Goal: Find specific page/section: Find specific page/section

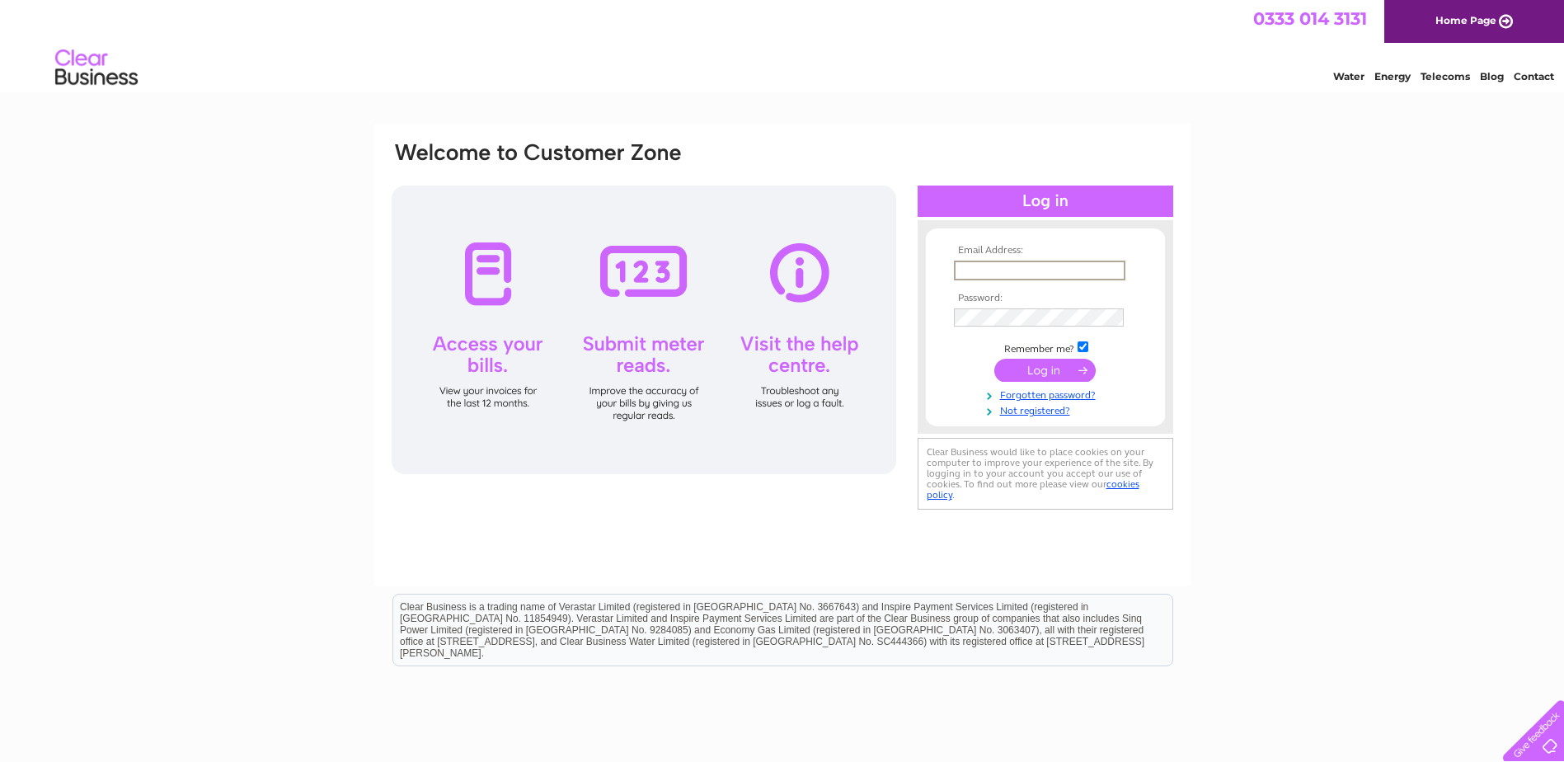
click at [992, 271] on input "text" at bounding box center [1040, 271] width 172 height 20
paste input "pam.stewart@scottishseafarms.com"
type input "pam.stewart@scottishseafarms.com"
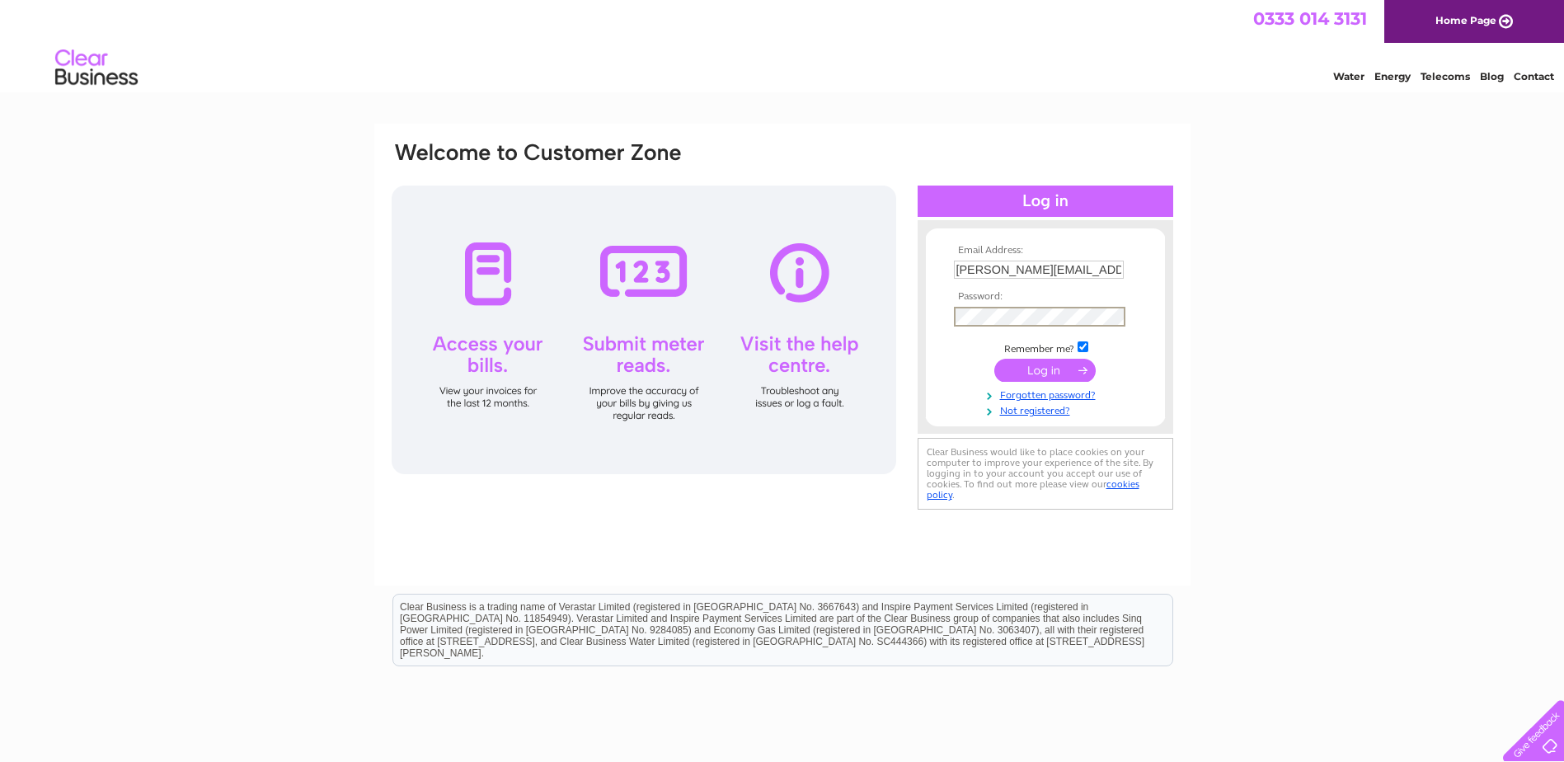
click at [1019, 367] on input "submit" at bounding box center [1045, 370] width 101 height 23
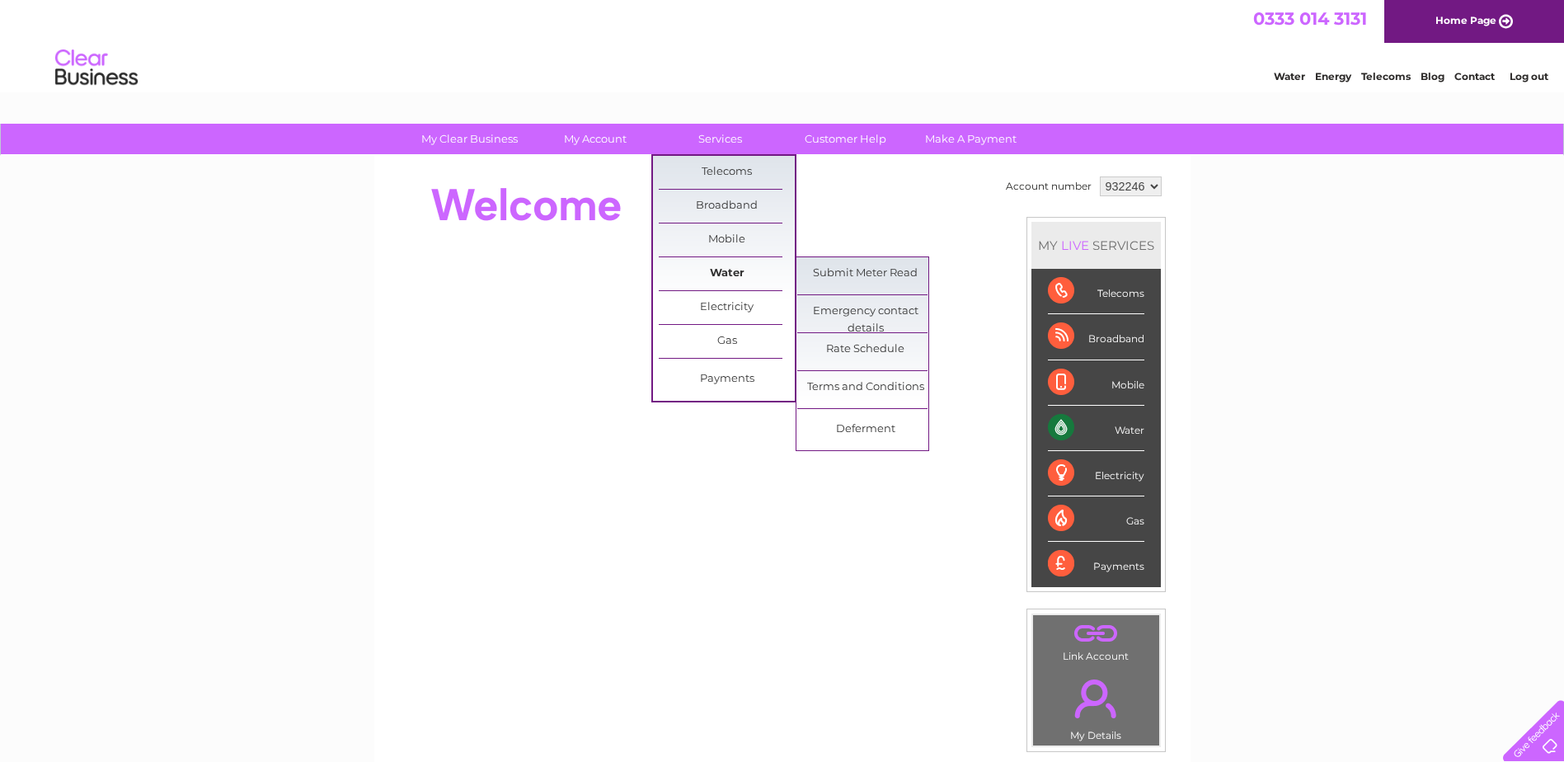
click at [725, 275] on link "Water" at bounding box center [727, 273] width 136 height 33
click at [730, 276] on link "Water" at bounding box center [727, 273] width 136 height 33
